Goal: Task Accomplishment & Management: Use online tool/utility

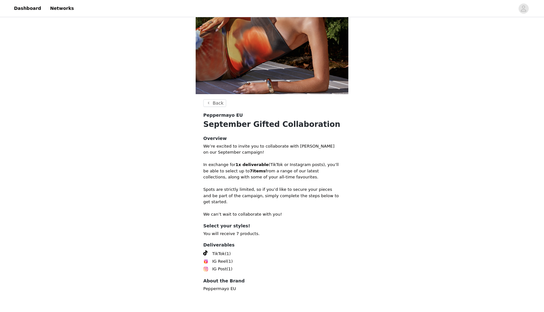
scroll to position [105, 0]
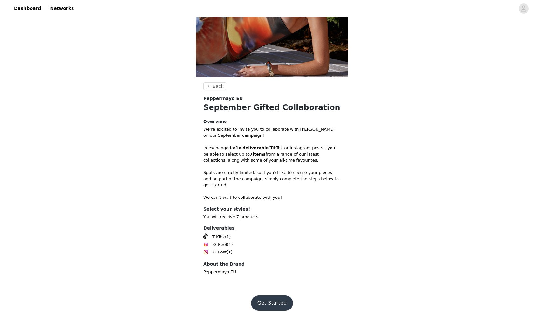
click at [272, 299] on button "Get Started" at bounding box center [272, 303] width 42 height 15
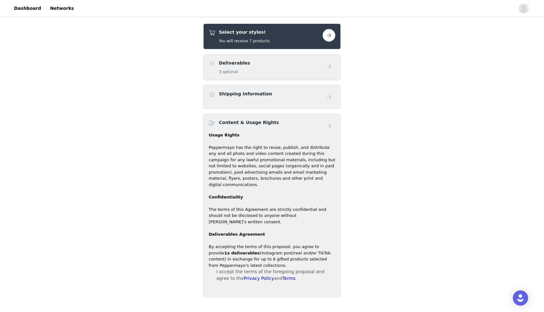
scroll to position [183, 0]
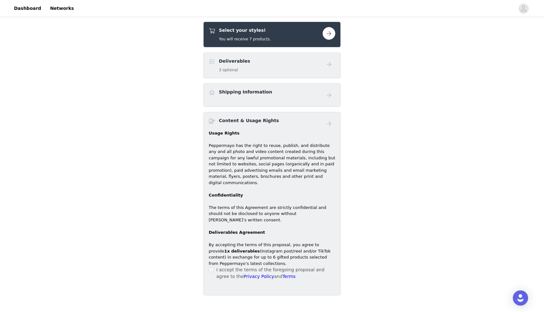
click at [335, 34] on button "button" at bounding box center [329, 33] width 13 height 13
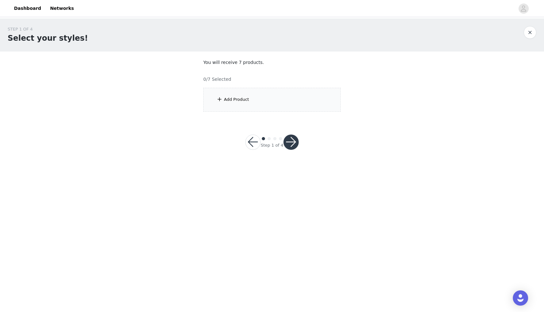
click at [277, 116] on section "You will receive 7 products. 0/7 Selected Add Product" at bounding box center [272, 86] width 153 height 68
click at [279, 102] on div "Add Product" at bounding box center [272, 100] width 138 height 24
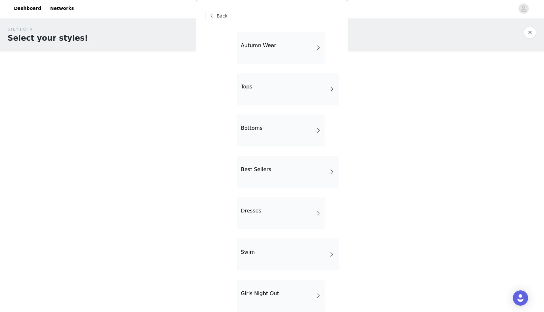
scroll to position [92, 0]
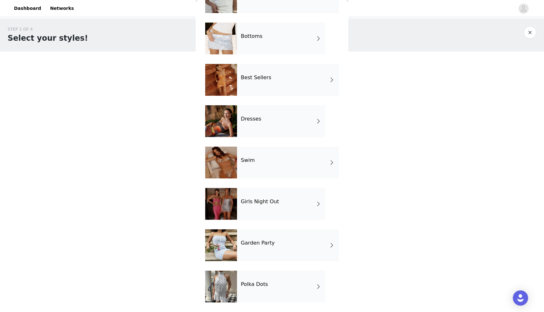
click at [270, 281] on div "Polka Dots" at bounding box center [281, 287] width 88 height 32
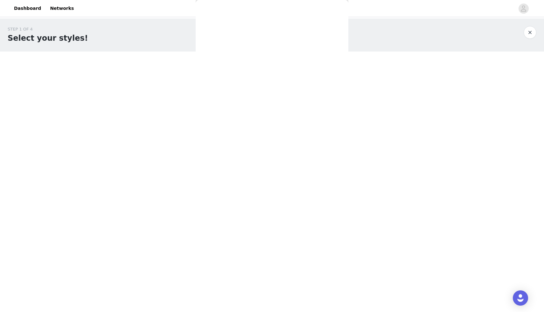
scroll to position [0, 0]
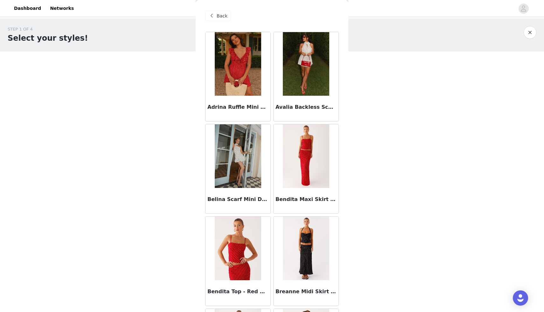
click at [239, 60] on img at bounding box center [238, 64] width 46 height 64
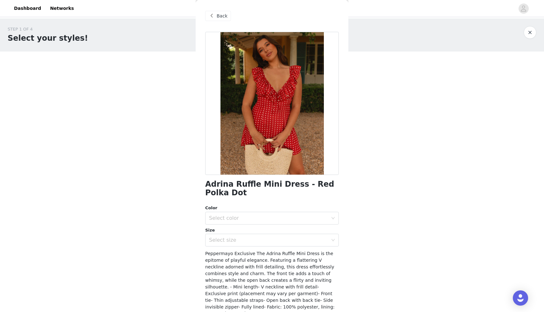
click at [299, 122] on div at bounding box center [272, 103] width 134 height 143
click at [317, 121] on div at bounding box center [272, 103] width 134 height 143
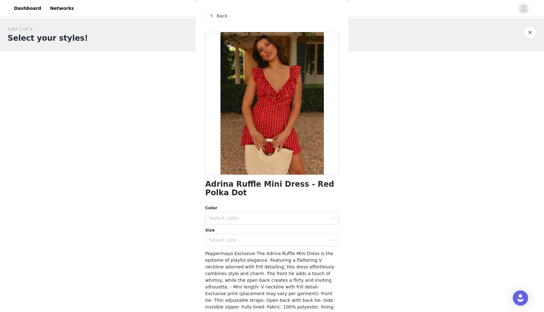
click at [227, 18] on div "Back" at bounding box center [218, 16] width 26 height 10
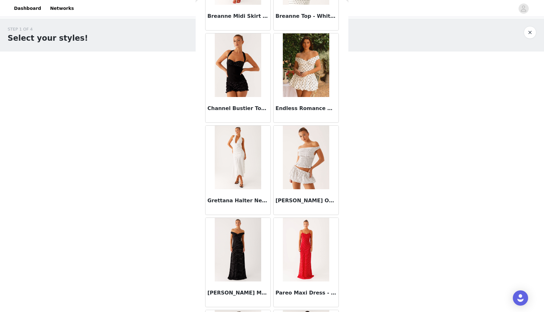
scroll to position [549, 0]
